Goal: Task Accomplishment & Management: Use online tool/utility

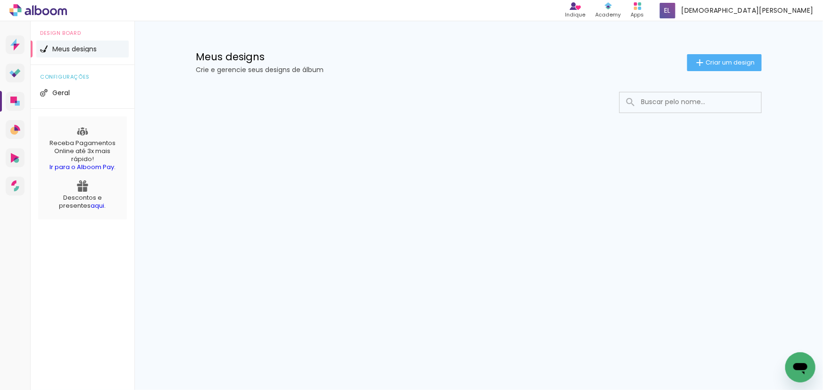
click at [737, 108] on input at bounding box center [703, 101] width 134 height 19
click at [683, 103] on input at bounding box center [703, 101] width 134 height 19
type input "11616"
type paper-input "11616"
click at [11, 98] on icon at bounding box center [13, 100] width 7 height 7
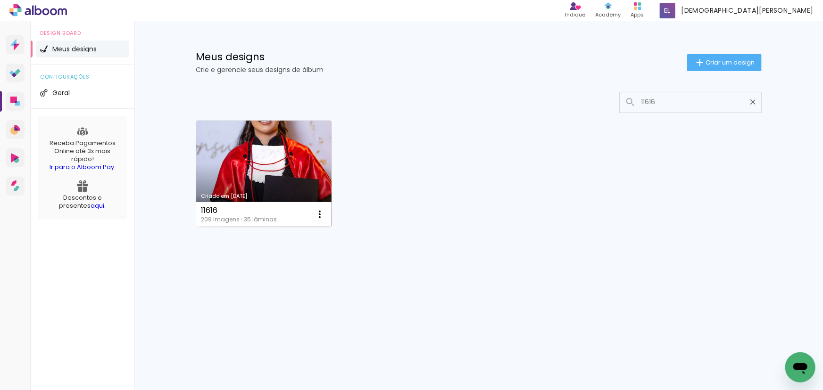
click at [261, 165] on link "Criado em [DATE]" at bounding box center [263, 174] width 135 height 107
